Goal: Entertainment & Leisure: Consume media (video, audio)

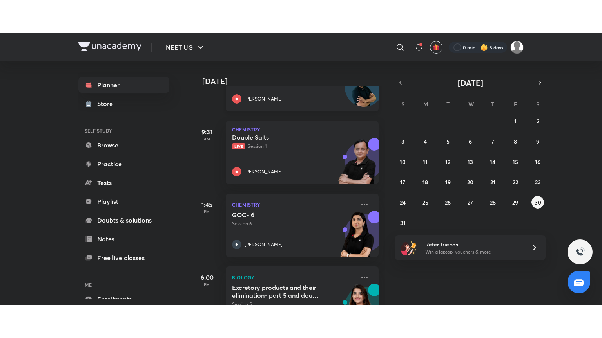
scroll to position [156, 0]
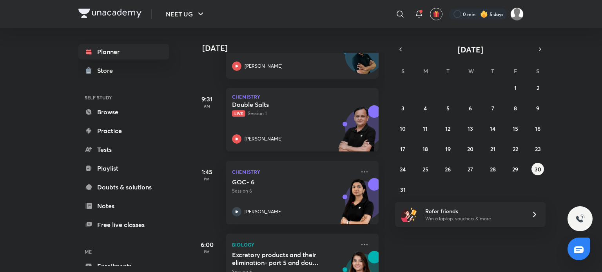
click at [286, 113] on p "Live Session 1" at bounding box center [293, 113] width 123 height 7
